Goal: Information Seeking & Learning: Learn about a topic

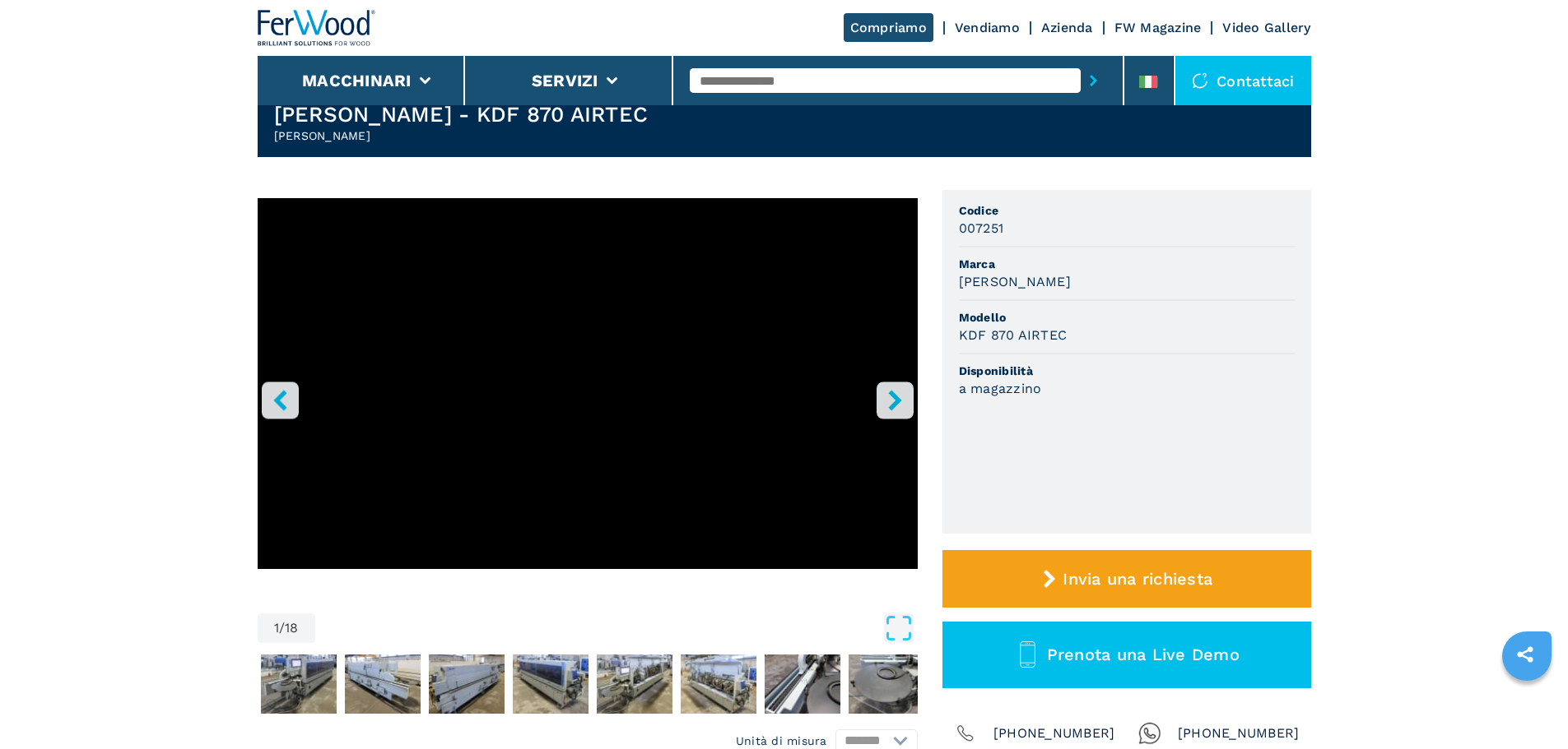
scroll to position [165, 0]
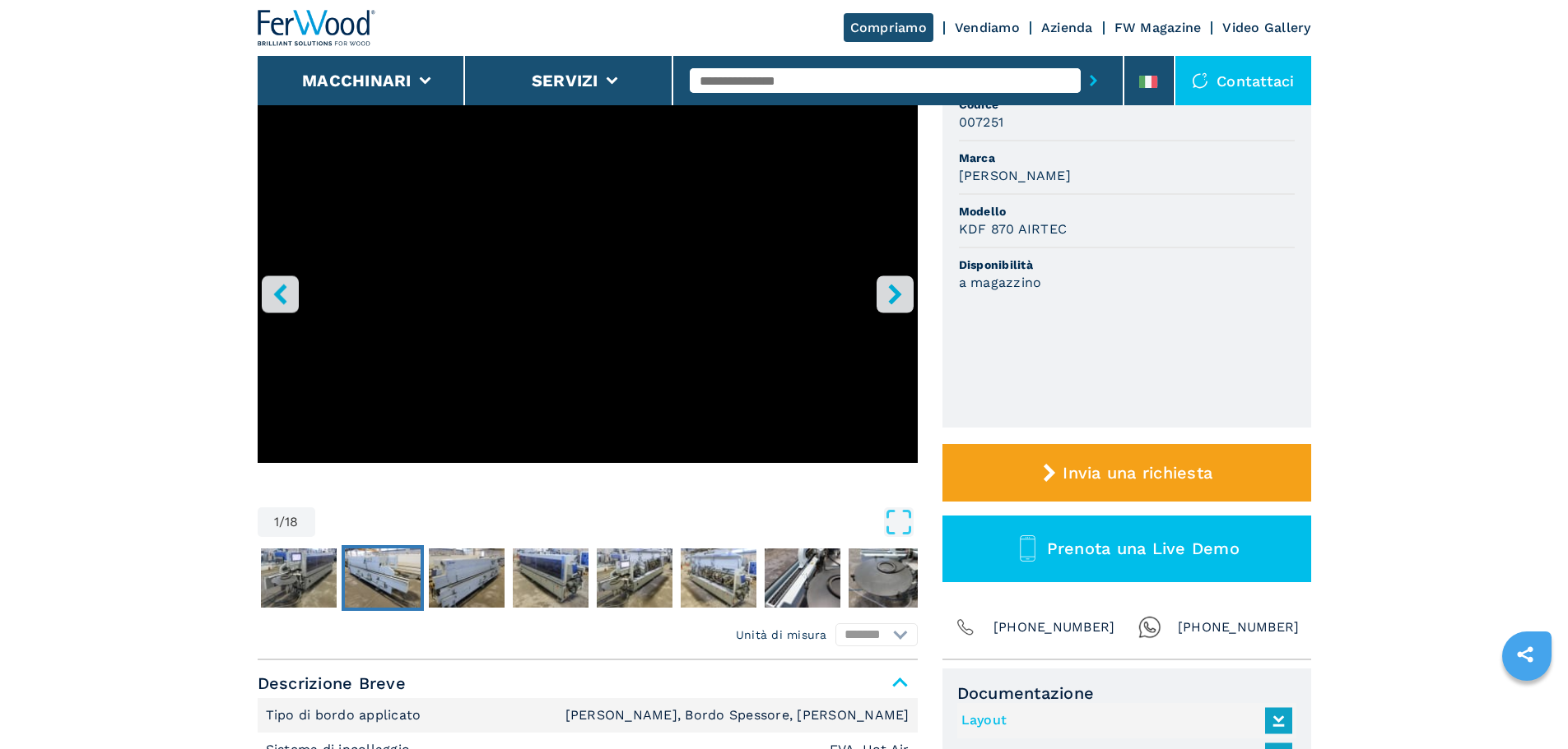
click at [414, 590] on img "Go to Slide 3" at bounding box center [382, 578] width 75 height 59
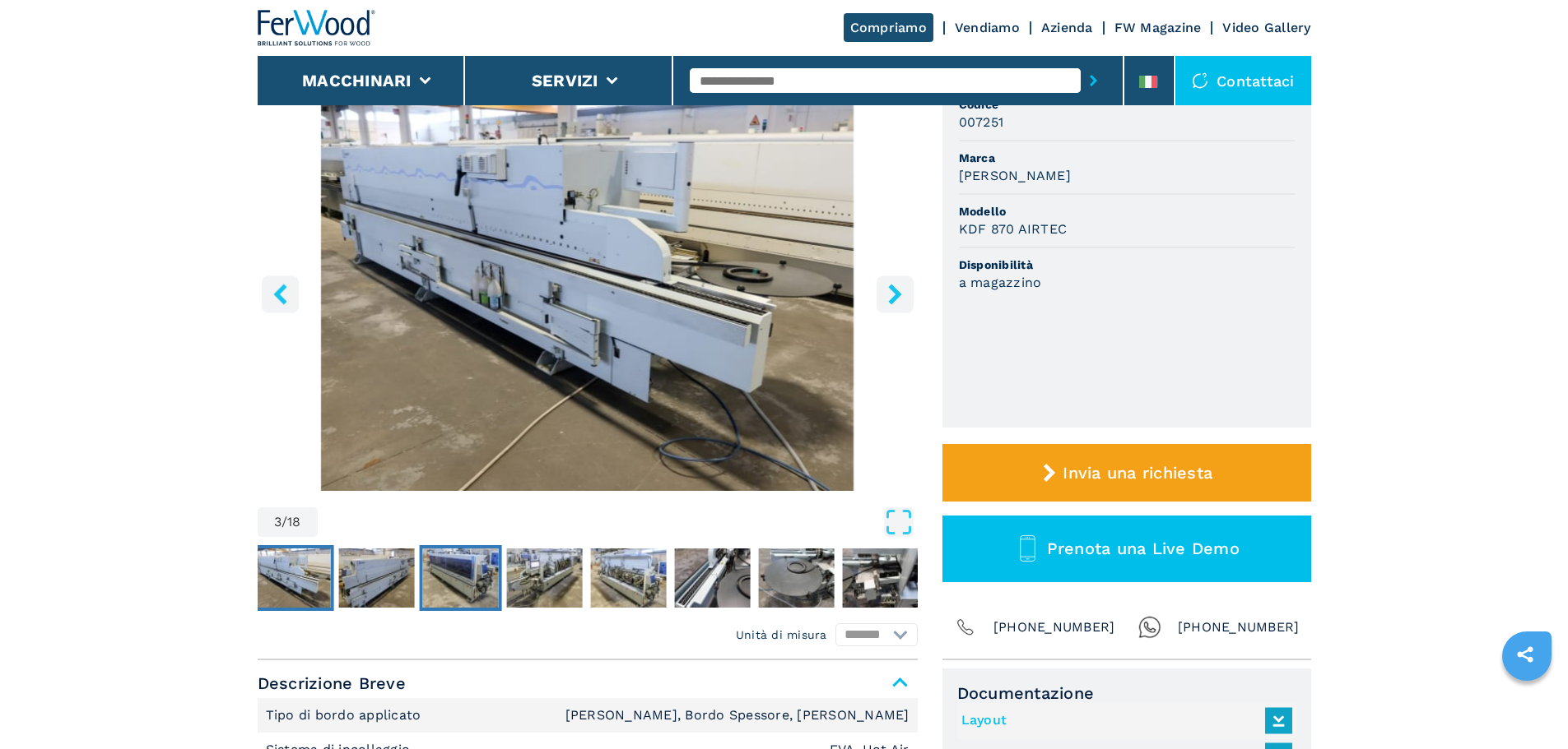
click at [457, 573] on img "Go to Slide 5" at bounding box center [459, 578] width 75 height 59
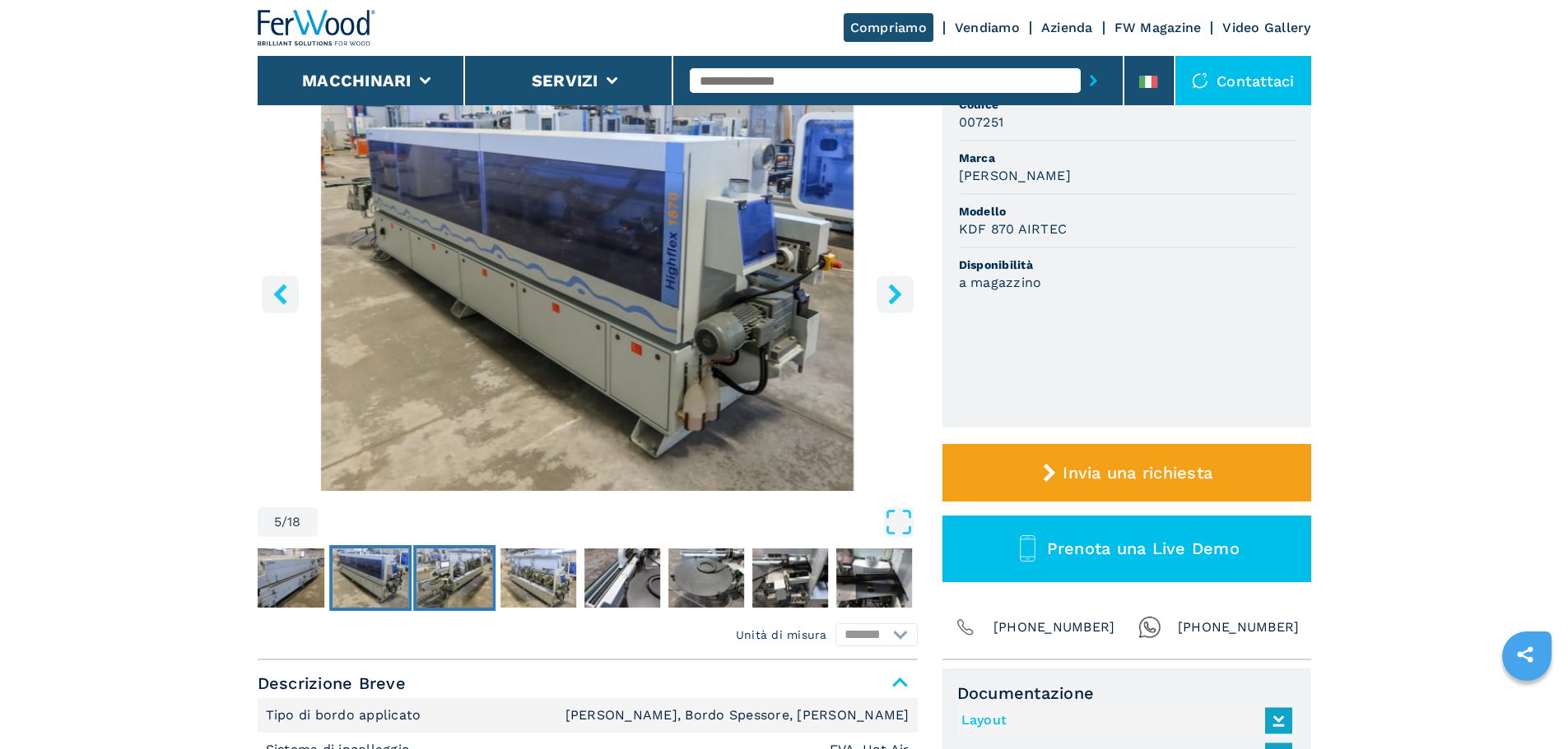
click at [451, 584] on img "Go to Slide 6" at bounding box center [454, 578] width 75 height 59
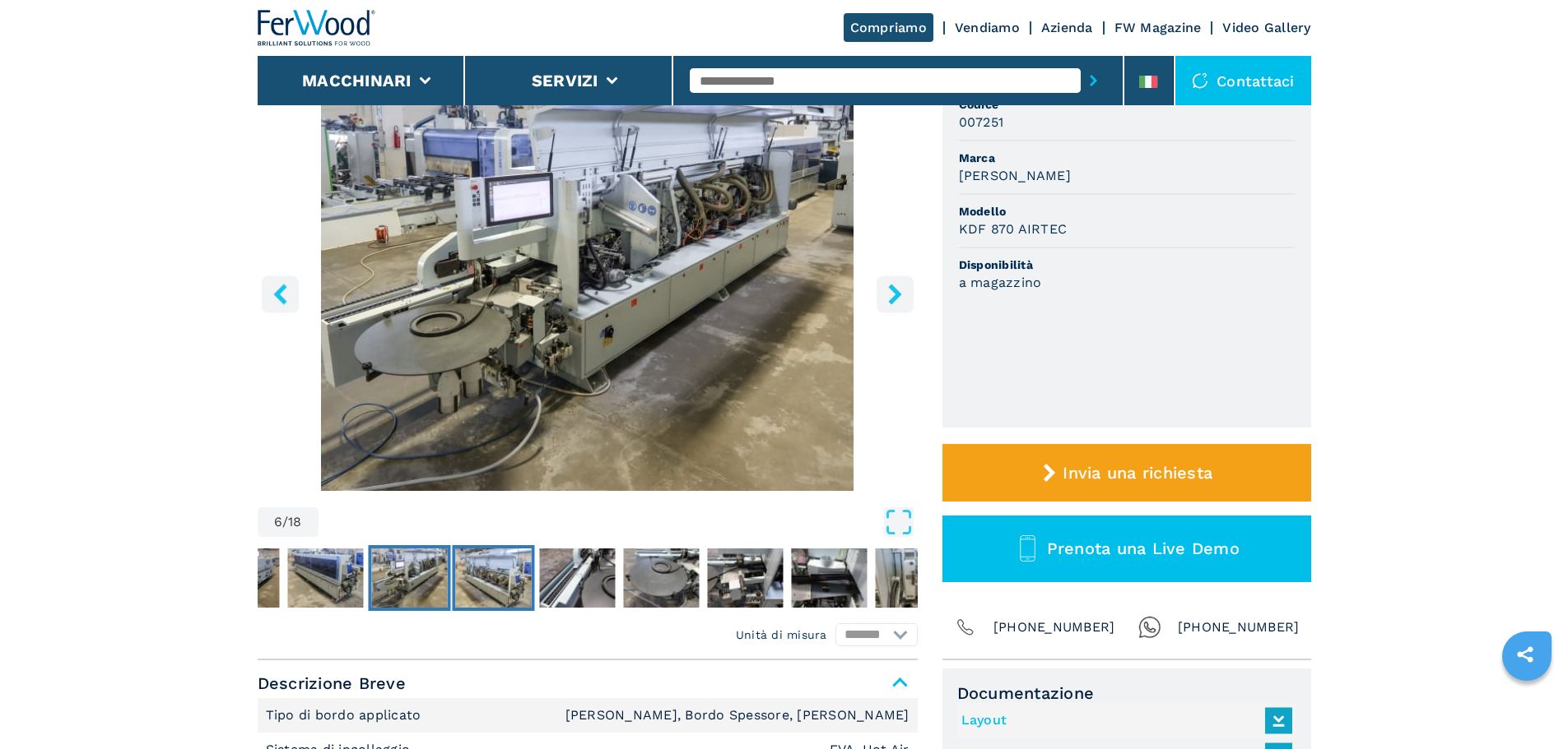
click at [497, 603] on img "Go to Slide 7" at bounding box center [492, 578] width 75 height 59
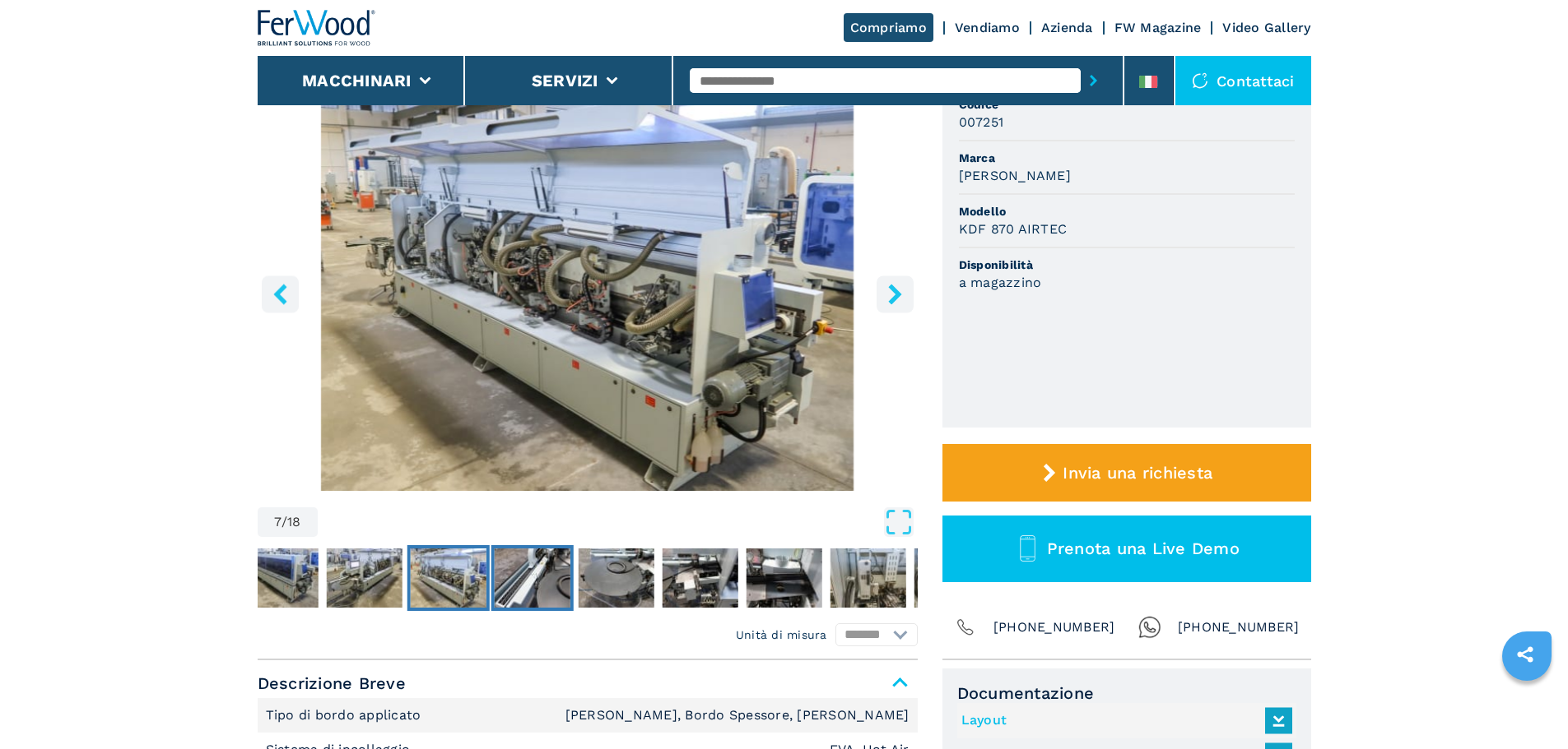
click at [518, 581] on img "Go to Slide 8" at bounding box center [531, 578] width 75 height 59
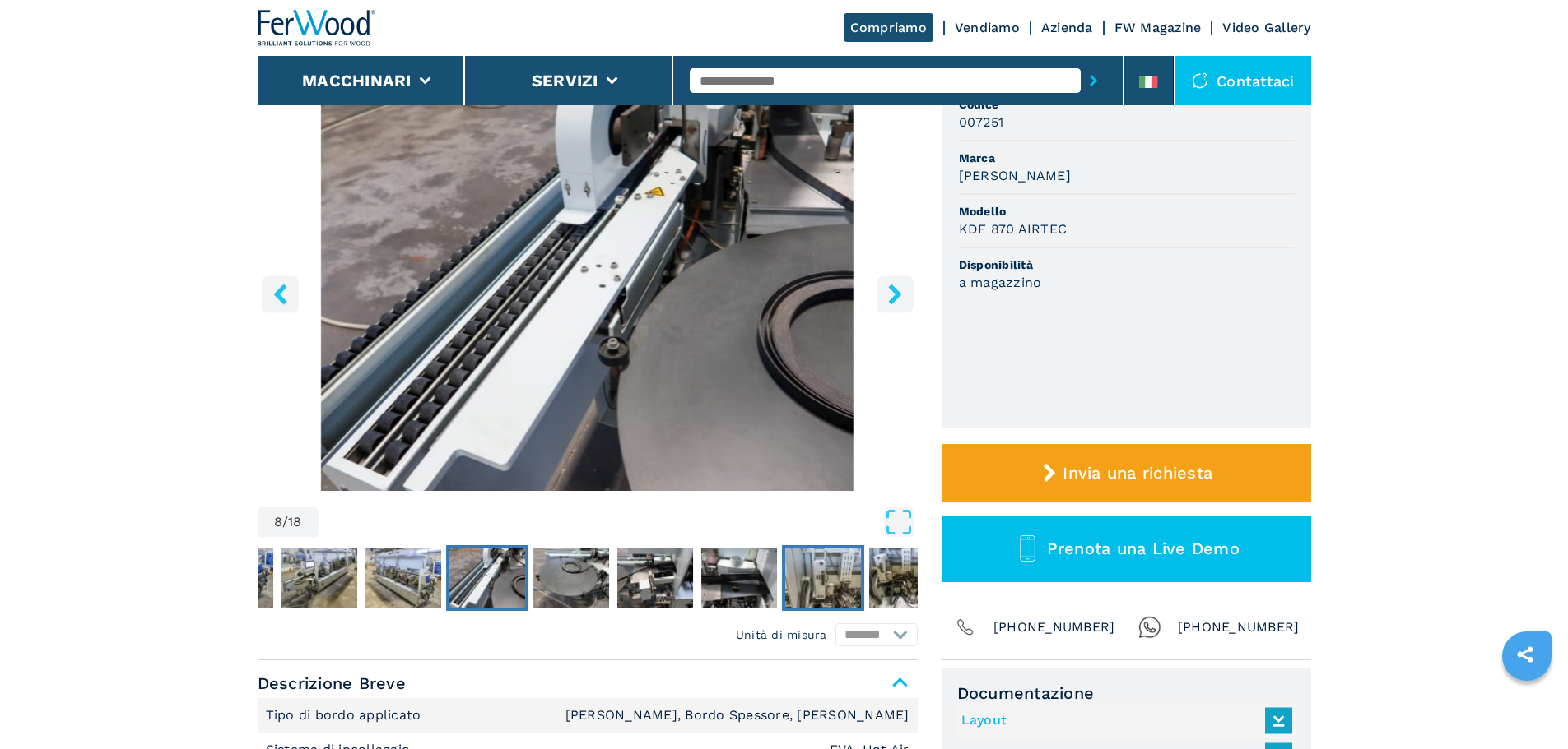
click at [838, 582] on img "Go to Slide 12" at bounding box center [822, 578] width 75 height 59
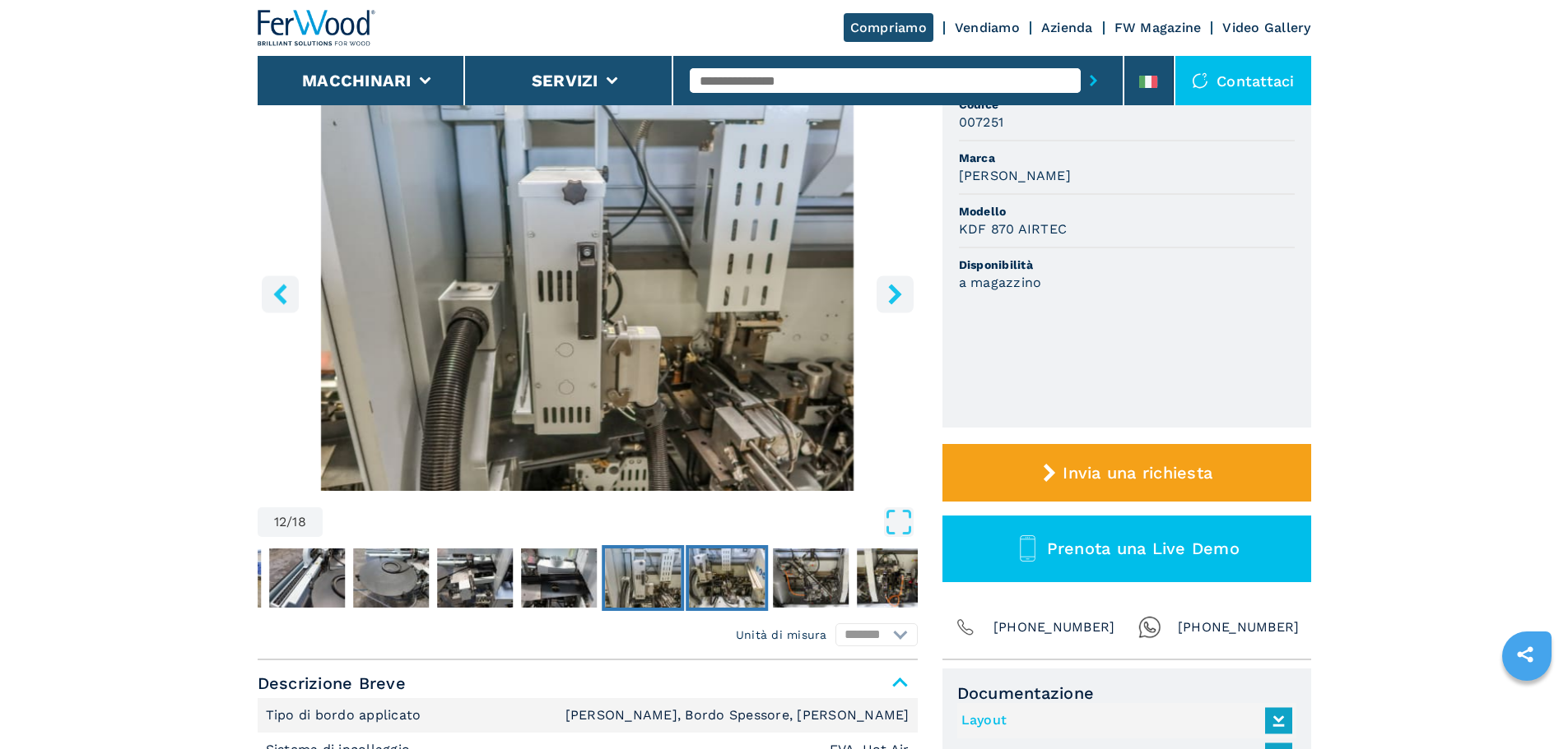
click at [716, 603] on img "Go to Slide 13" at bounding box center [726, 578] width 75 height 59
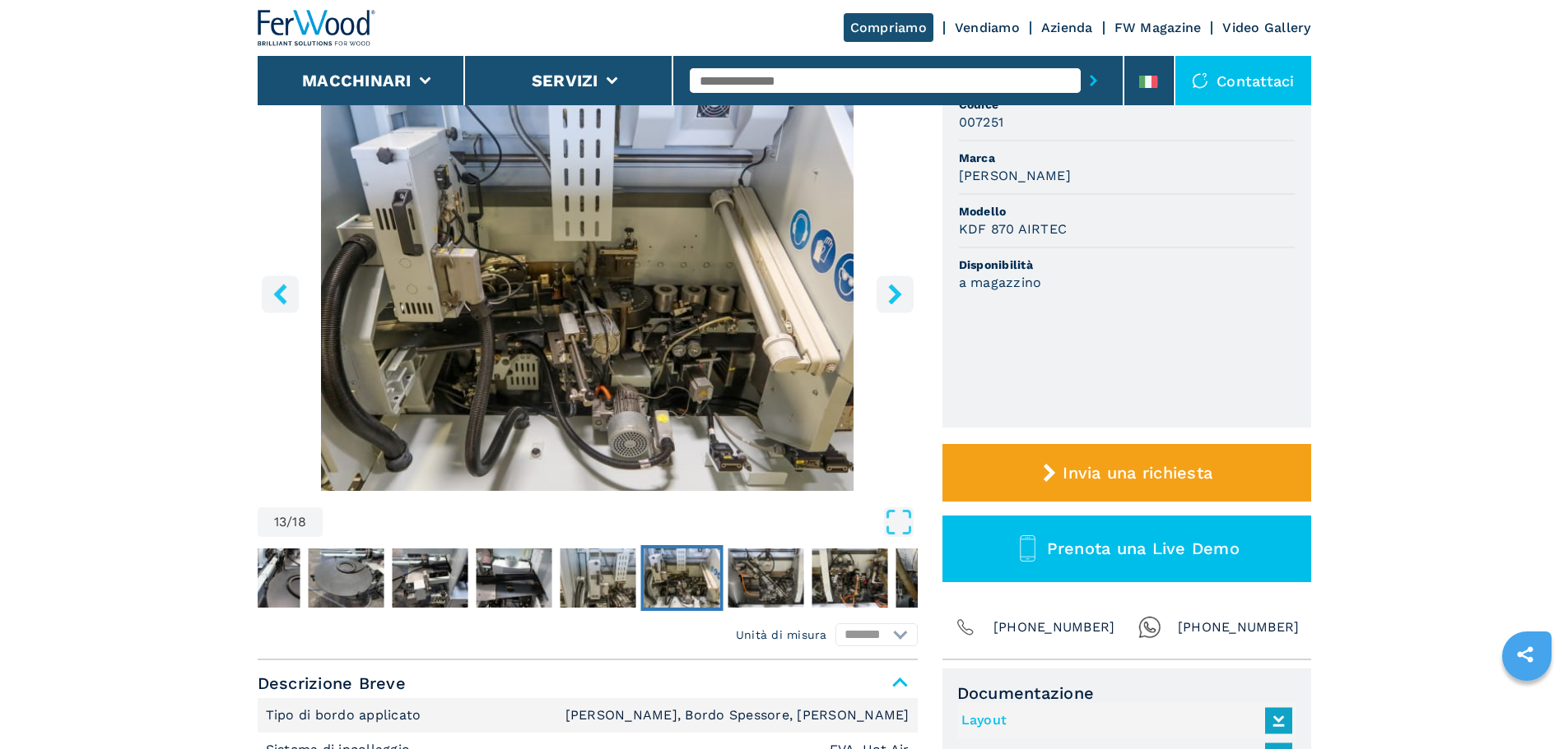
scroll to position [82, 0]
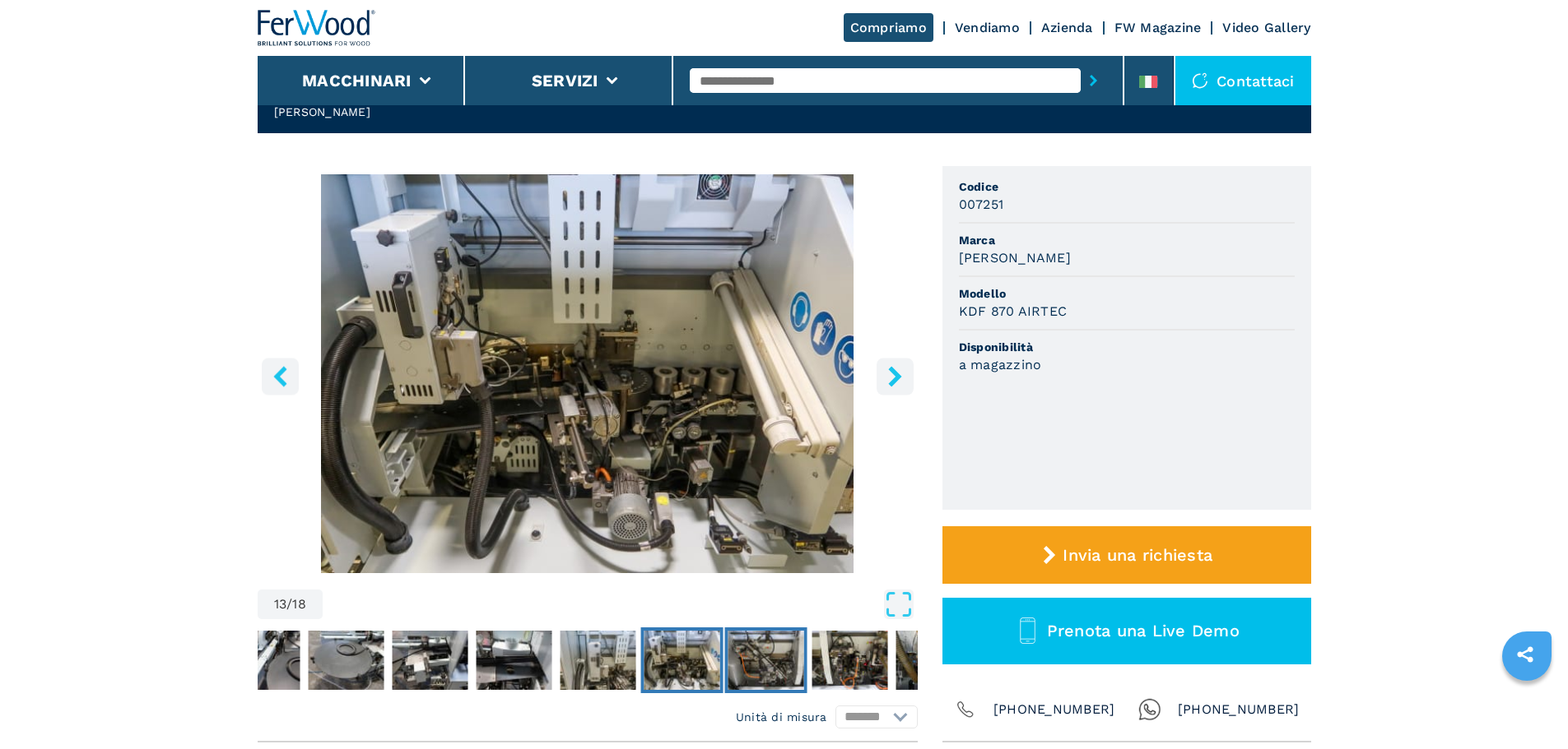
click at [738, 658] on img "Go to Slide 14" at bounding box center [764, 660] width 75 height 59
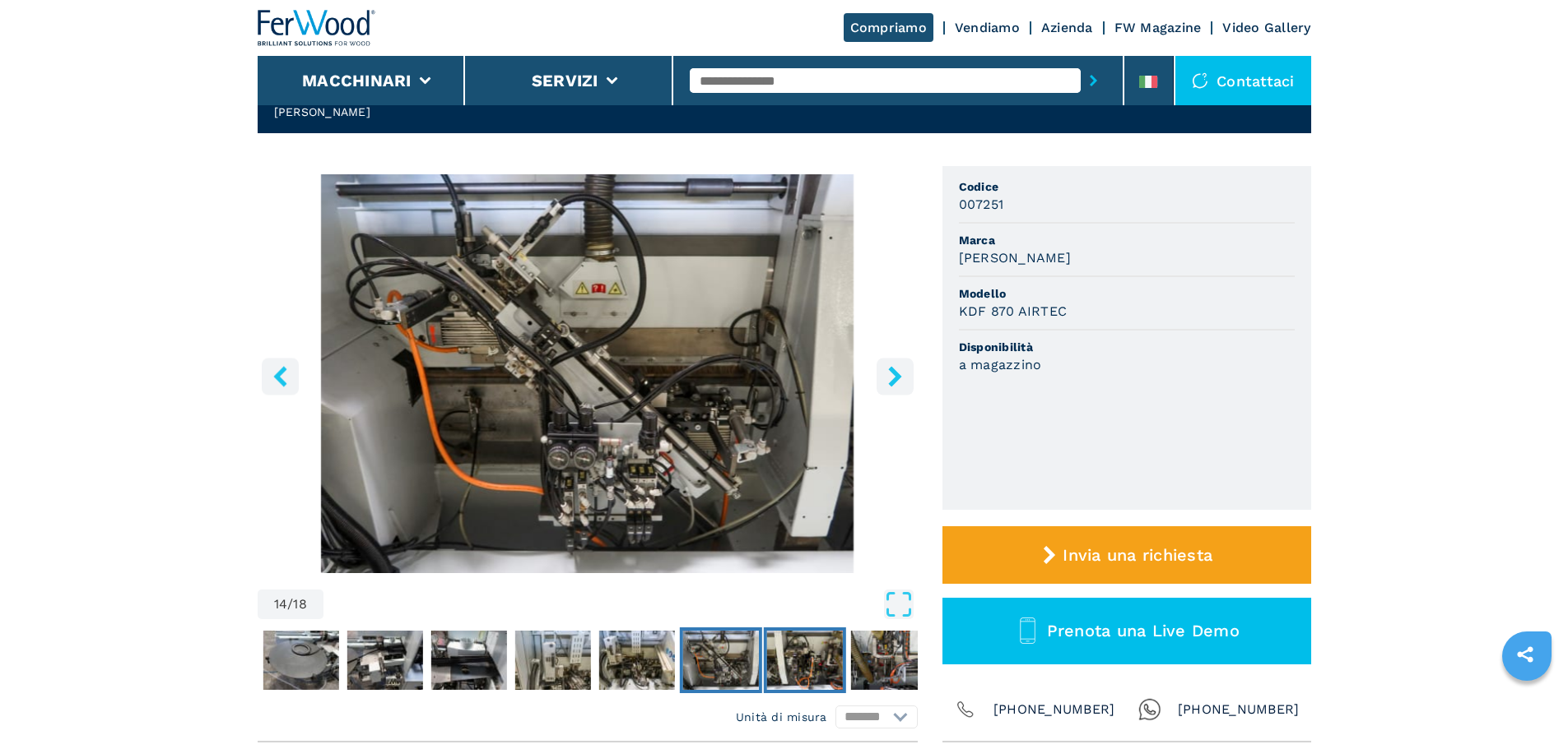
click at [770, 676] on img "Go to Slide 15" at bounding box center [804, 660] width 75 height 59
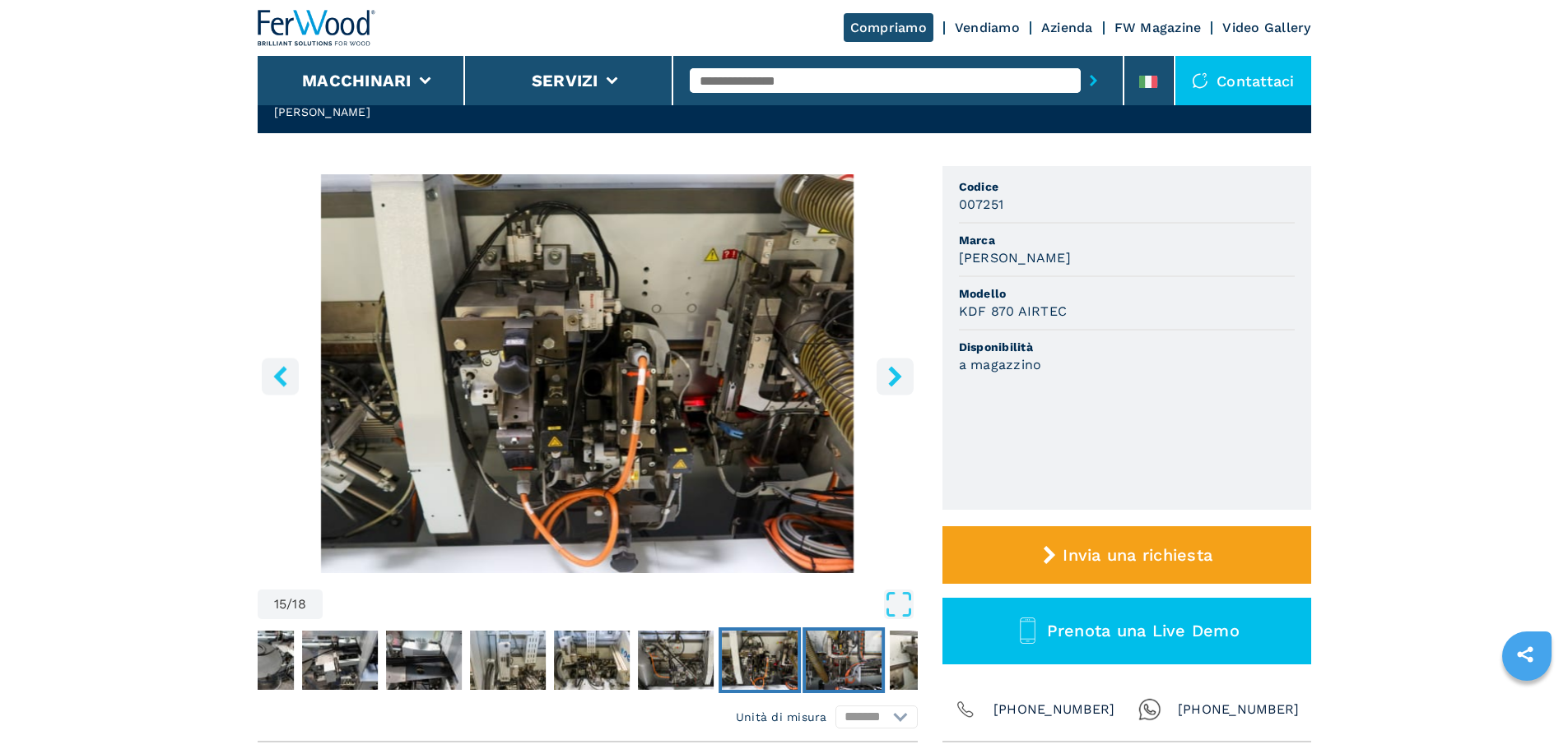
click at [829, 678] on img "Go to Slide 16" at bounding box center [843, 660] width 75 height 59
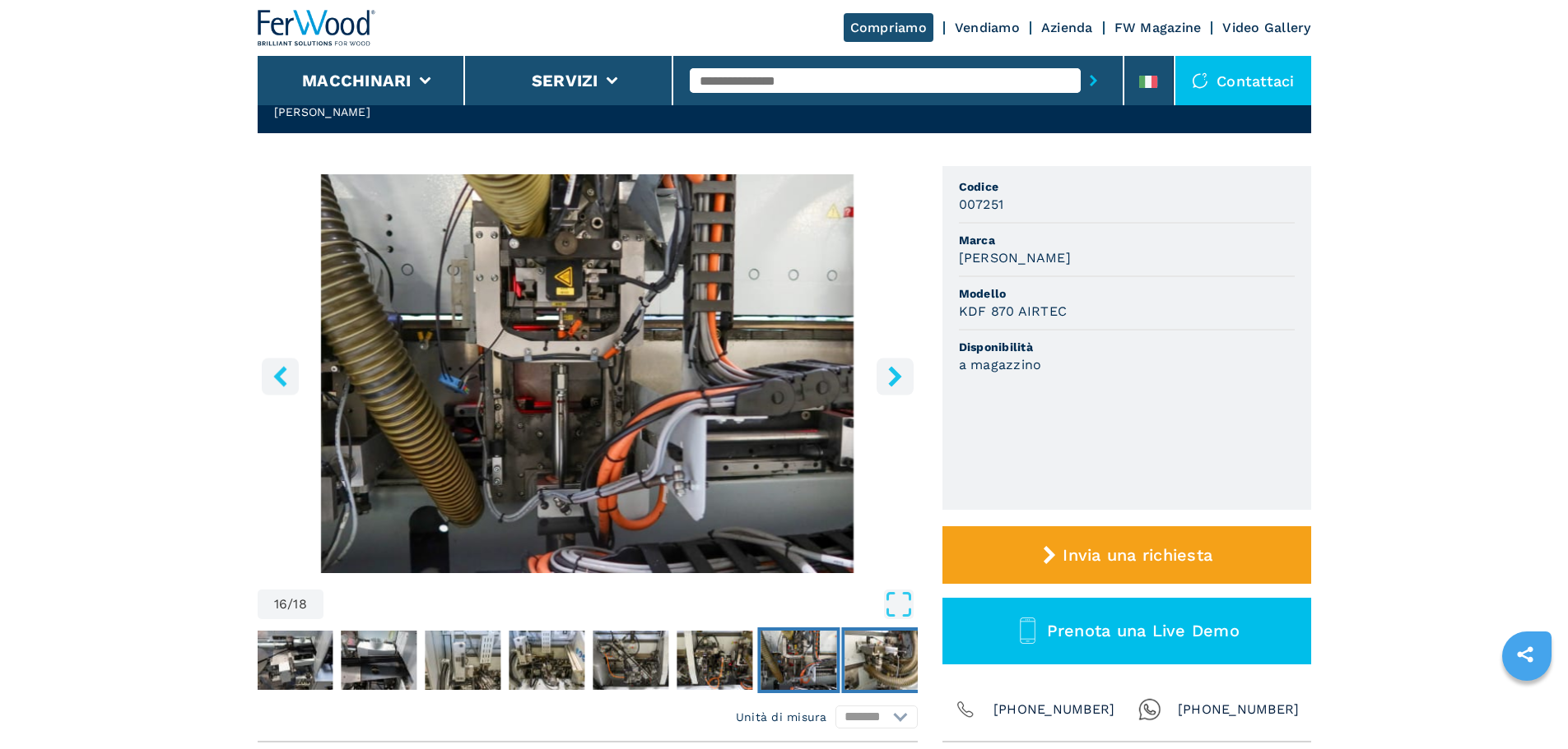
click at [868, 665] on img "Go to Slide 17" at bounding box center [882, 660] width 75 height 59
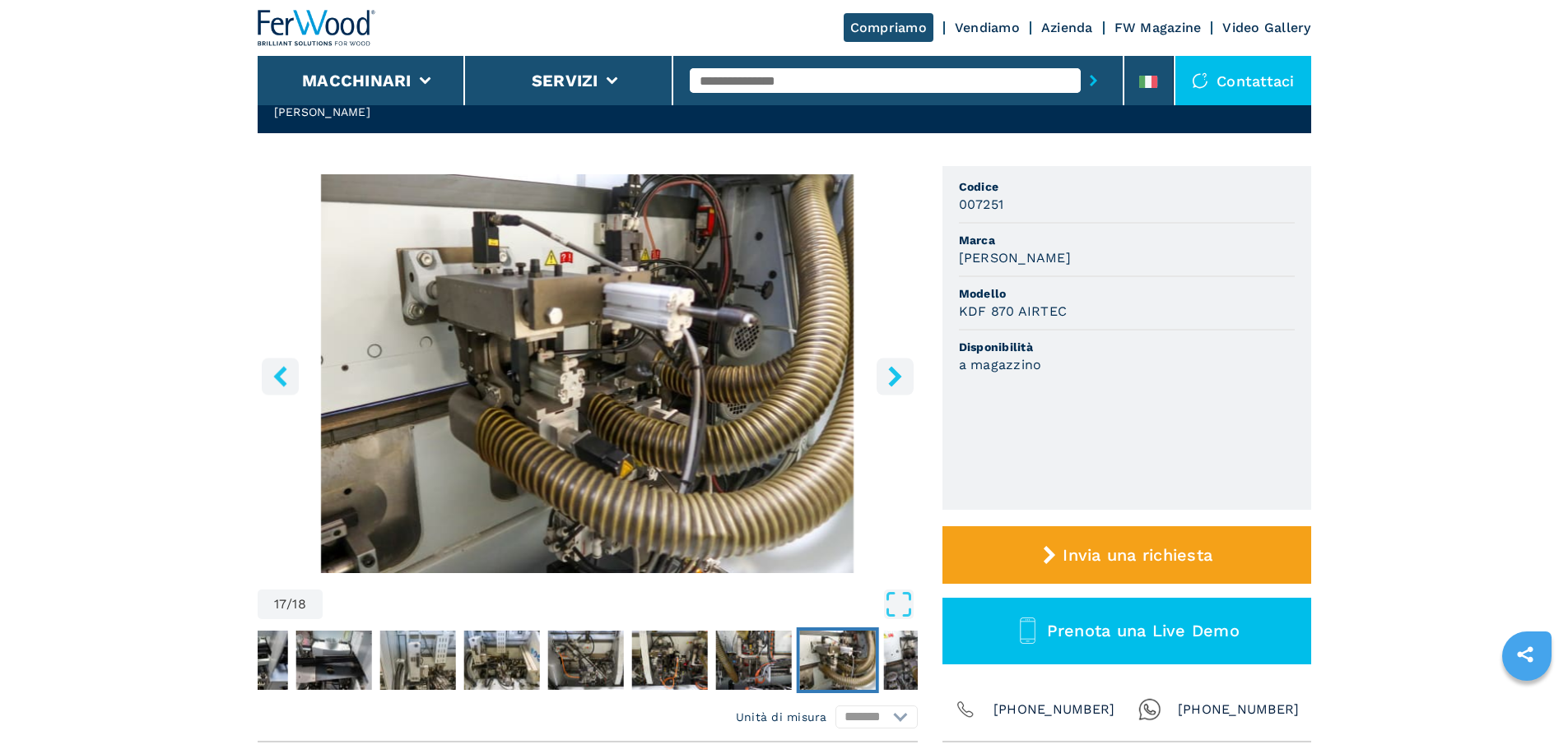
click at [868, 665] on img "Go to Slide 17" at bounding box center [836, 660] width 75 height 59
click at [889, 647] on img "Go to Slide 18" at bounding box center [921, 660] width 75 height 59
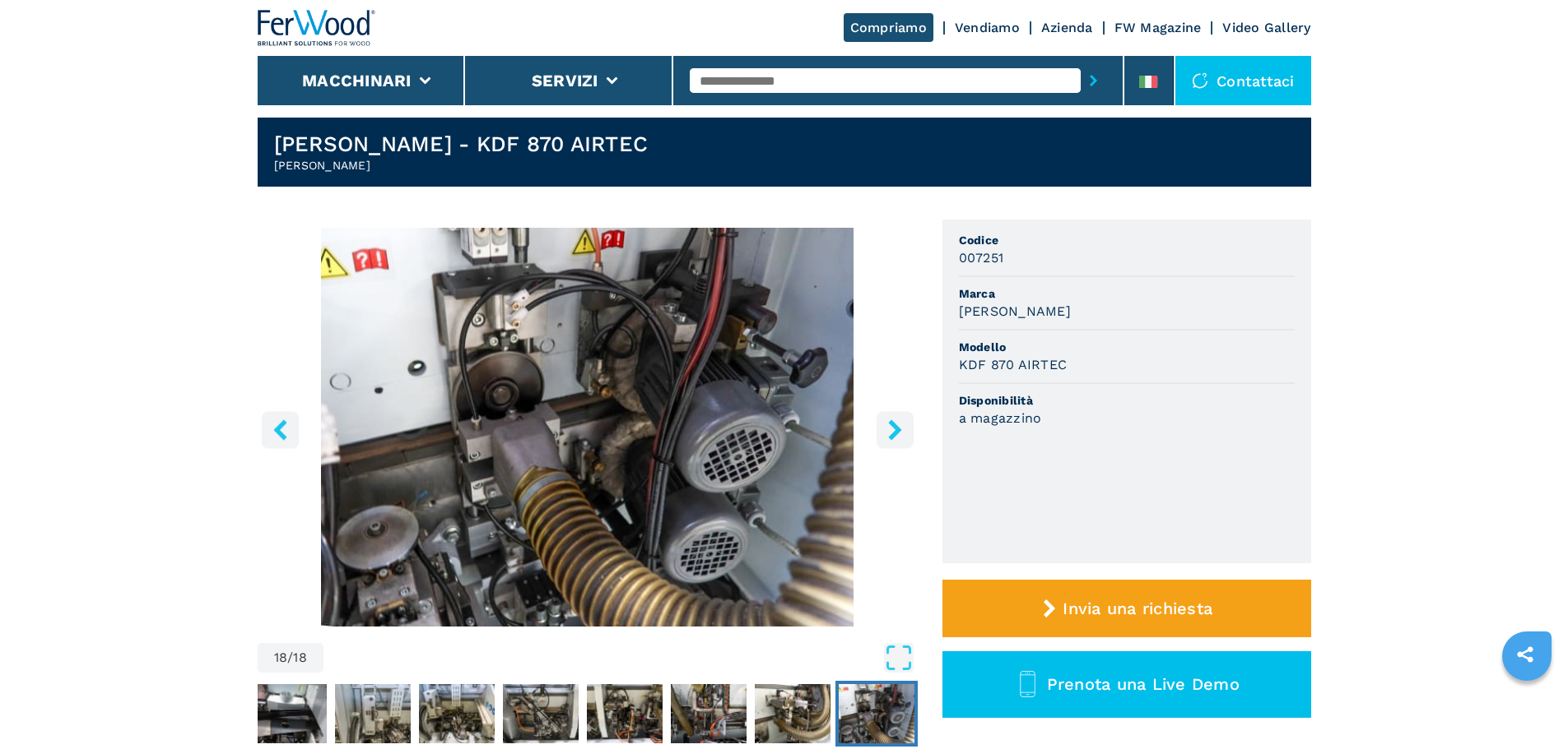
scroll to position [0, 0]
